Goal: Information Seeking & Learning: Learn about a topic

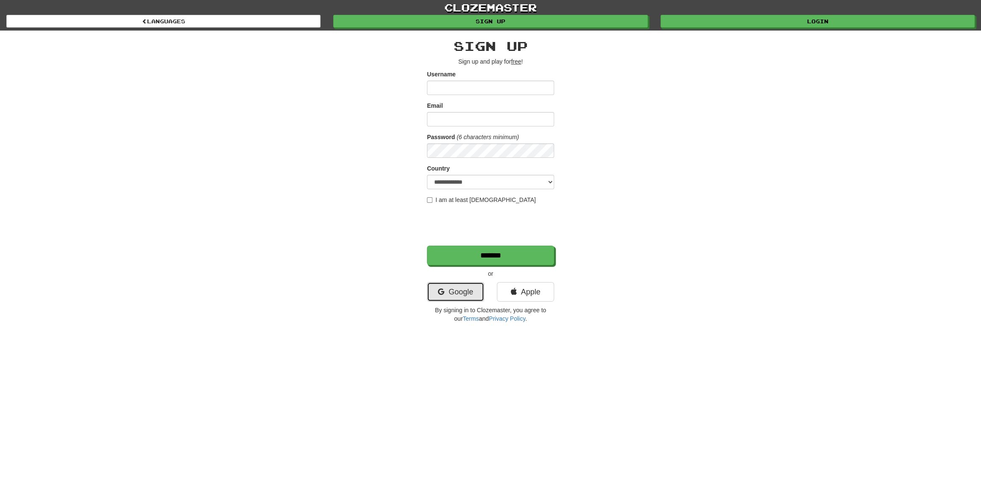
click at [475, 290] on link "Google" at bounding box center [455, 291] width 57 height 19
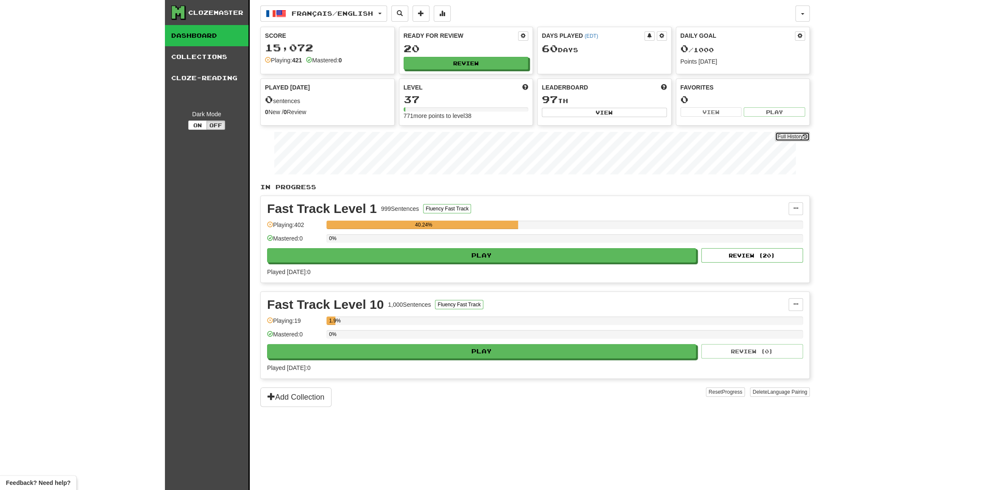
click at [797, 134] on link "Full History" at bounding box center [792, 136] width 35 height 9
click at [214, 72] on link "Cloze-Reading" at bounding box center [207, 77] width 84 height 21
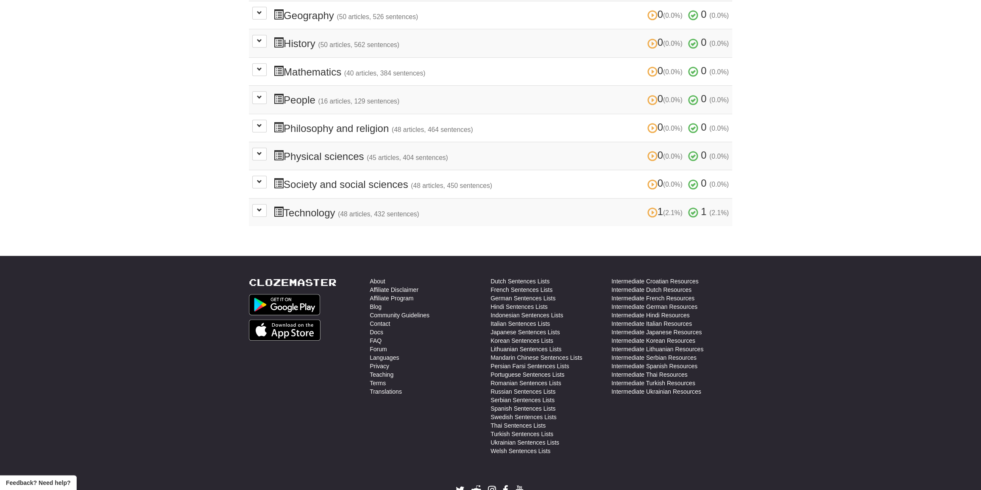
scroll to position [350, 0]
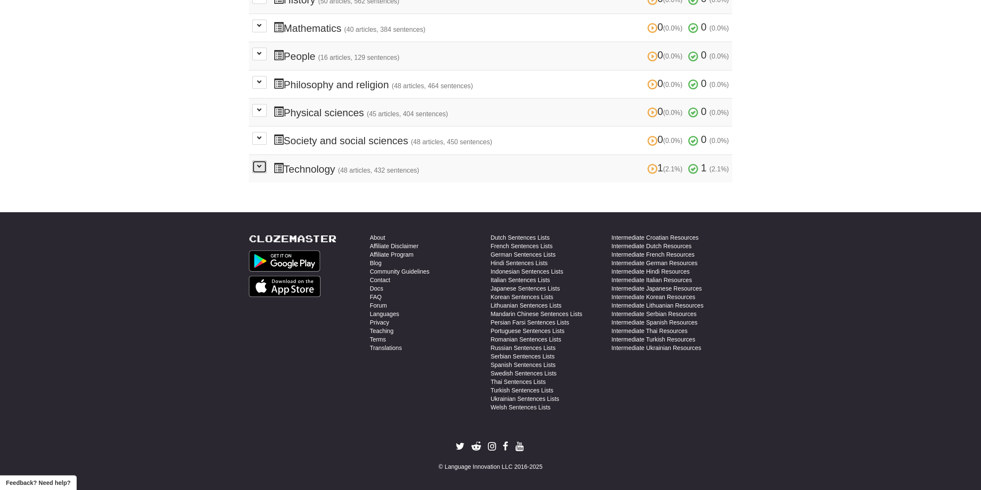
click at [262, 166] on button at bounding box center [259, 166] width 14 height 13
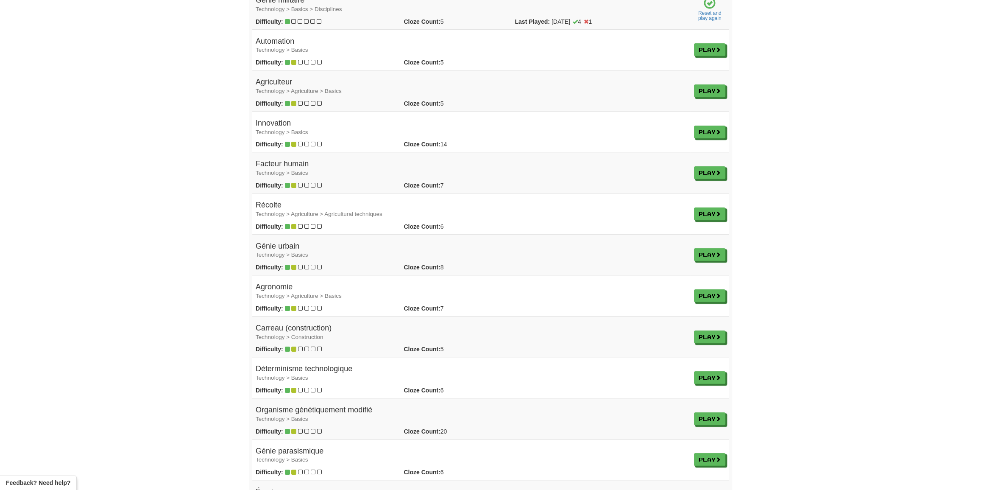
scroll to position [479, 0]
